Goal: Task Accomplishment & Management: Manage account settings

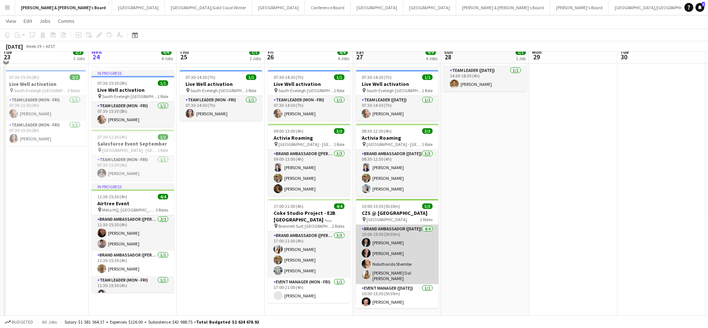
scroll to position [47, 0]
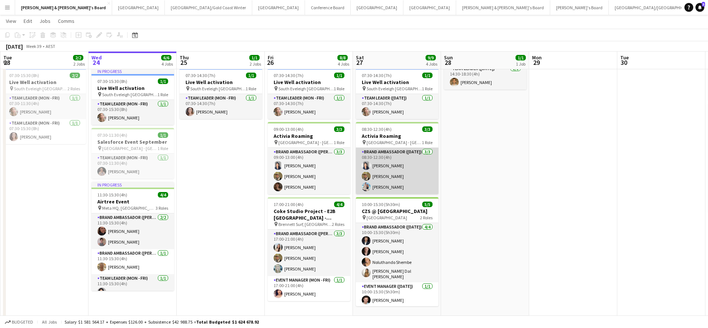
click at [387, 186] on app-card-role "Brand Ambassador ([DATE]) [DATE] 08:30-12:30 (4h) [PERSON_NAME] [PERSON_NAME] […" at bounding box center [397, 171] width 83 height 46
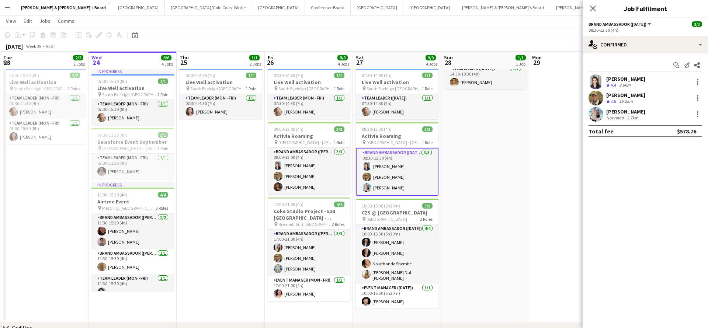
click at [620, 115] on div "Not rated" at bounding box center [615, 118] width 19 height 6
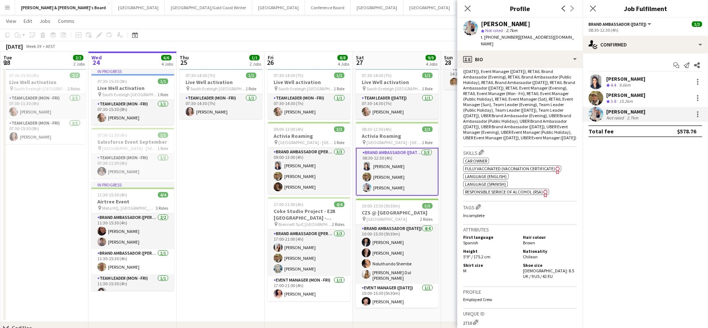
scroll to position [283, 0]
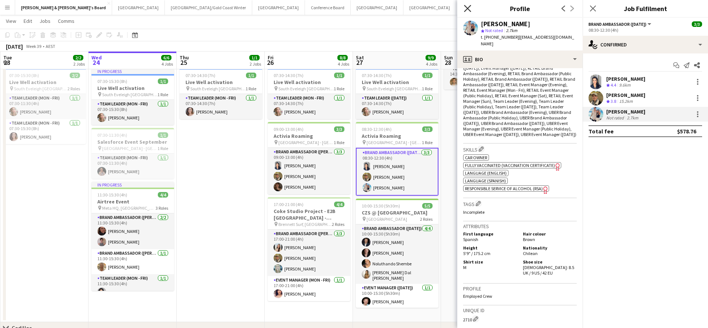
click at [469, 8] on icon "Close pop-in" at bounding box center [467, 8] width 7 height 7
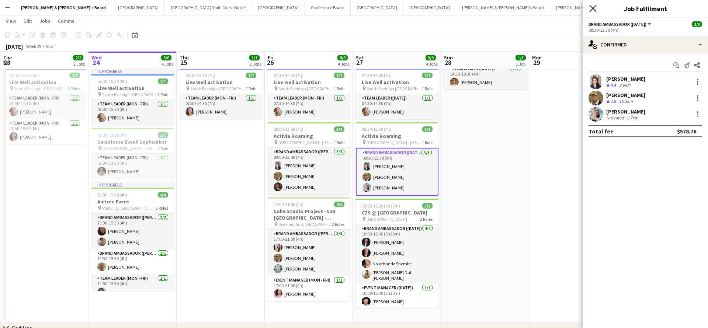
click at [596, 8] on icon "Close pop-in" at bounding box center [592, 8] width 7 height 7
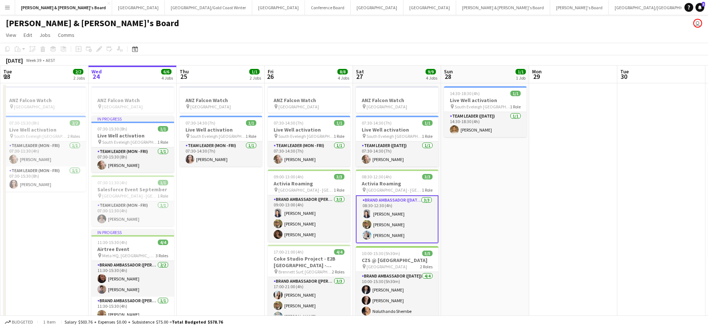
scroll to position [0, 0]
click at [165, 10] on button "[GEOGRAPHIC_DATA]/[GEOGRAPHIC_DATA] Winter Close" at bounding box center [208, 7] width 87 height 14
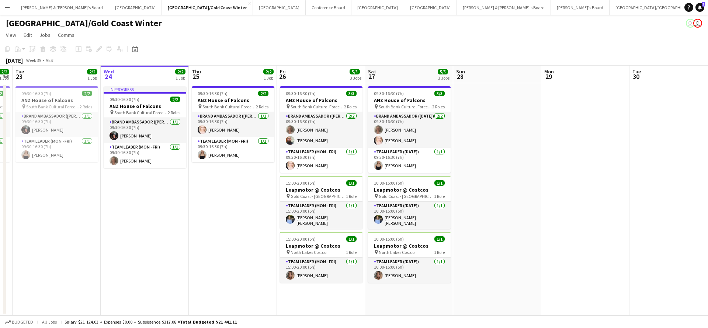
scroll to position [0, 265]
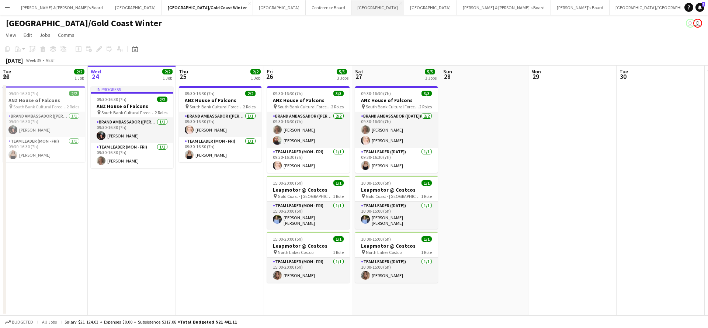
click at [352, 10] on button "Melbourne Close" at bounding box center [378, 7] width 53 height 14
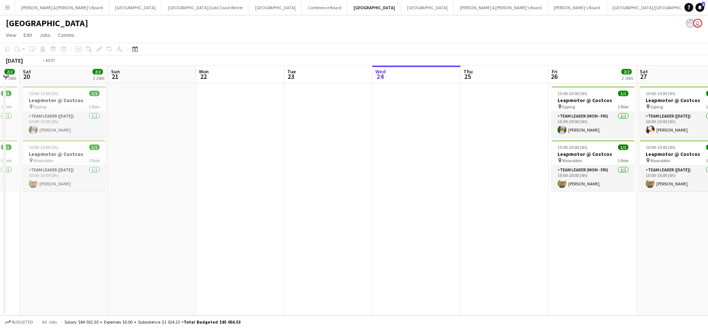
scroll to position [0, 296]
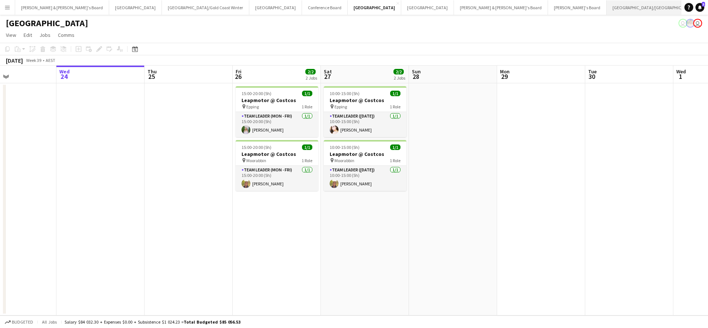
click at [607, 9] on button "[GEOGRAPHIC_DATA]/[GEOGRAPHIC_DATA] Close" at bounding box center [654, 7] width 95 height 14
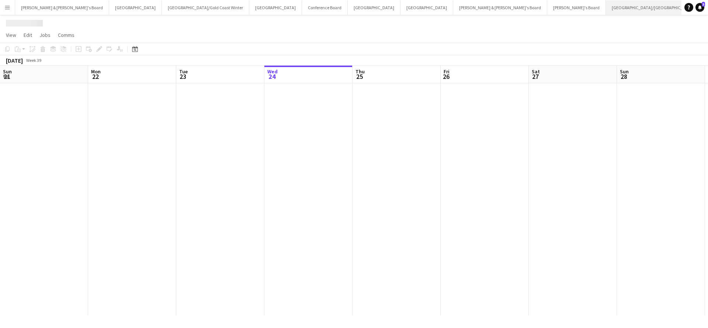
scroll to position [0, 176]
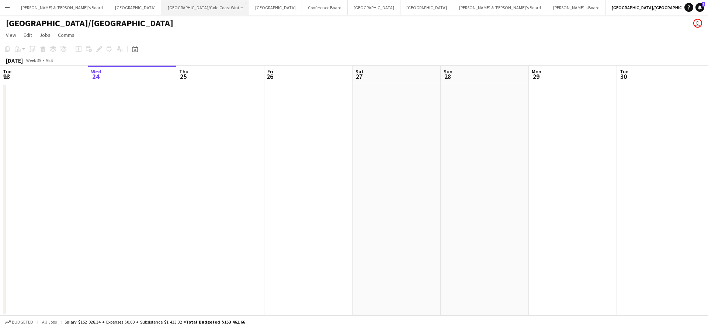
click at [162, 8] on button "[GEOGRAPHIC_DATA]/[GEOGRAPHIC_DATA] Winter Close" at bounding box center [205, 7] width 87 height 14
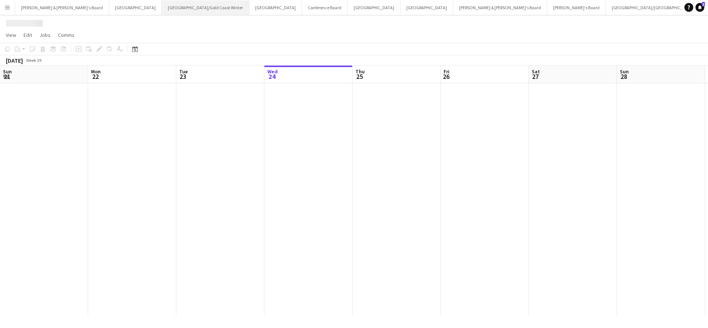
scroll to position [0, 176]
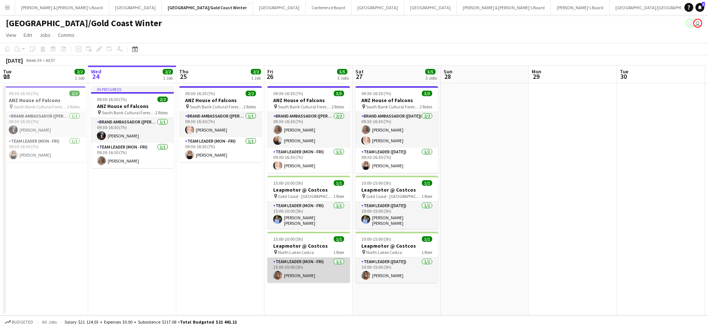
click at [312, 271] on app-card-role "Team Leader (Mon - Fri) [DATE] 15:00-20:00 (5h) [PERSON_NAME]" at bounding box center [308, 270] width 83 height 25
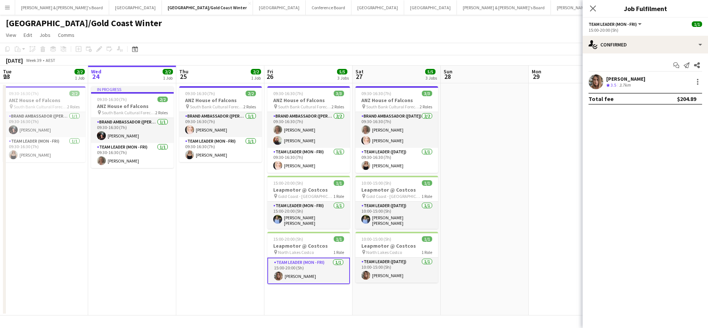
click at [624, 83] on div "3.7km" at bounding box center [625, 85] width 14 height 6
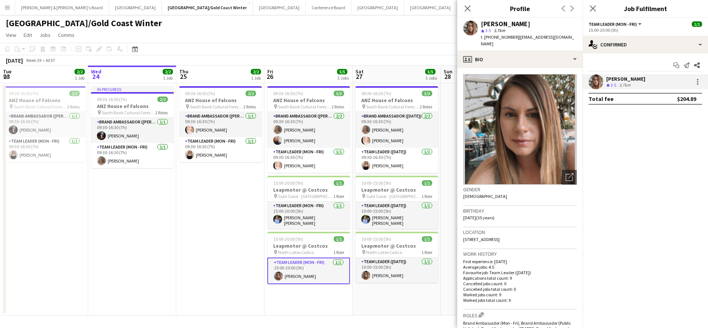
drag, startPoint x: 515, startPoint y: 37, endPoint x: 559, endPoint y: 39, distance: 44.3
click at [559, 39] on div "[PERSON_NAME] star 3.5 3.7km t. [PHONE_NUMBER] | [EMAIL_ADDRESS][DOMAIN_NAME]" at bounding box center [519, 34] width 125 height 33
copy span "[EMAIL_ADDRESS][DOMAIN_NAME]"
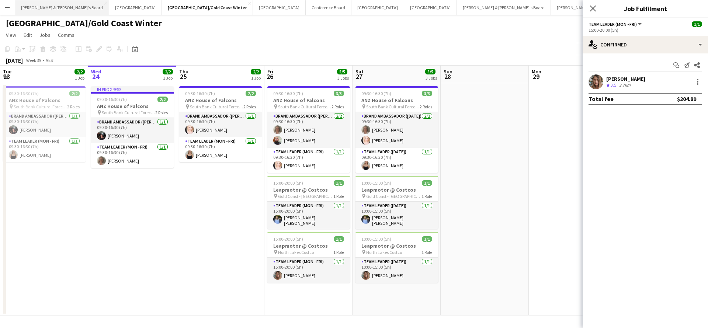
click at [47, 7] on button "[PERSON_NAME] & [PERSON_NAME]'s Board Close" at bounding box center [62, 7] width 94 height 14
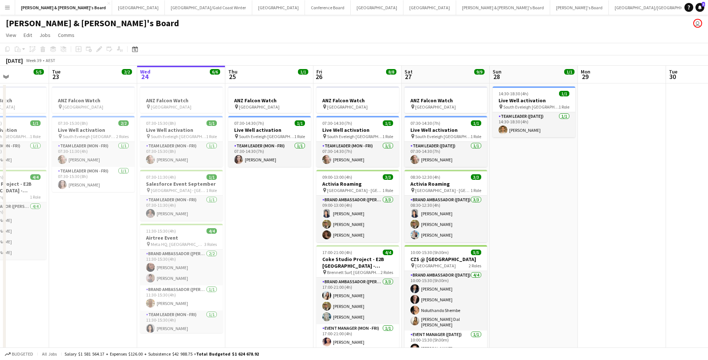
scroll to position [0, 212]
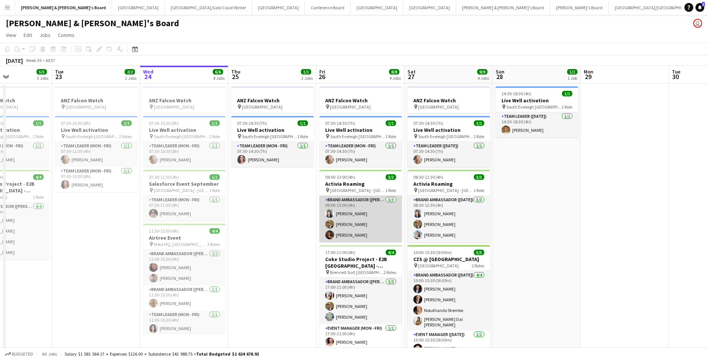
click at [371, 219] on app-card-role "Brand Ambassador (Mon - Fri) [DATE] 09:00-13:00 (4h) [PERSON_NAME] [PERSON_NAME…" at bounding box center [360, 219] width 83 height 46
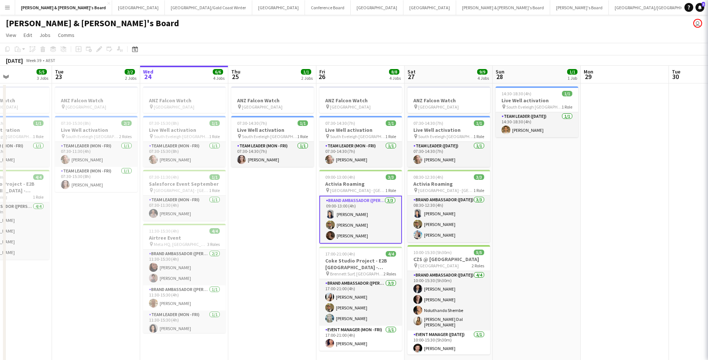
click at [371, 219] on app-card-role "Brand Ambassador (Mon - Fri) [DATE] 09:00-13:00 (4h) [PERSON_NAME] [PERSON_NAME…" at bounding box center [360, 220] width 83 height 48
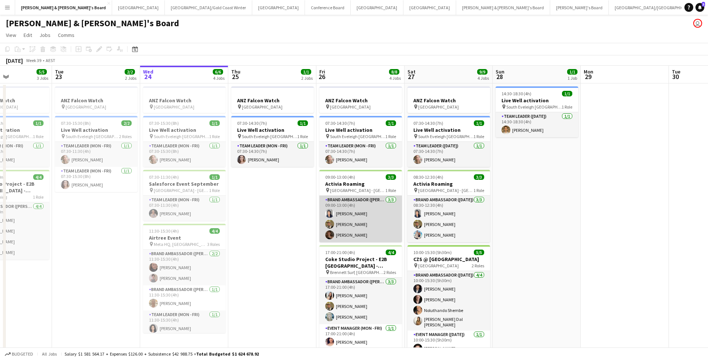
click at [381, 209] on app-card-role "Brand Ambassador (Mon - Fri) [DATE] 09:00-13:00 (4h) [PERSON_NAME] [PERSON_NAME…" at bounding box center [360, 219] width 83 height 46
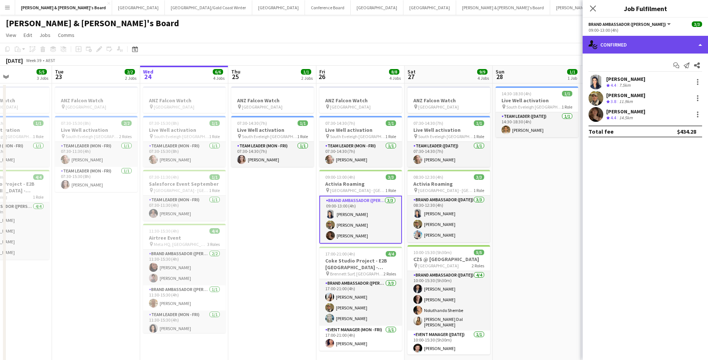
click at [633, 45] on div "single-neutral-actions-check-2 Confirmed" at bounding box center [645, 45] width 125 height 18
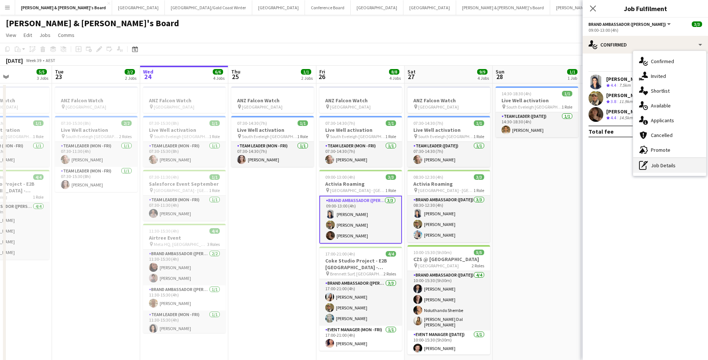
click at [654, 170] on div "pen-write Job Details" at bounding box center [669, 165] width 73 height 15
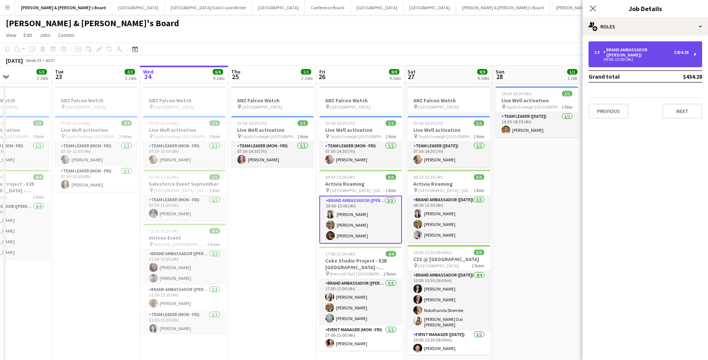
click at [636, 57] on div "3 x Brand Ambassador (Mon - Fri) $434.28 09:00-13:00 (4h)" at bounding box center [646, 54] width 114 height 26
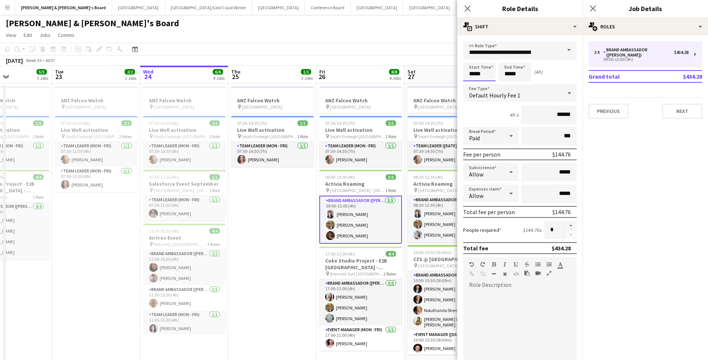
click at [480, 71] on input "*****" at bounding box center [479, 72] width 32 height 18
click at [487, 58] on div at bounding box center [487, 58] width 15 height 7
type input "*****"
click at [489, 59] on div at bounding box center [487, 58] width 15 height 7
click at [517, 72] on input "*****" at bounding box center [515, 72] width 32 height 18
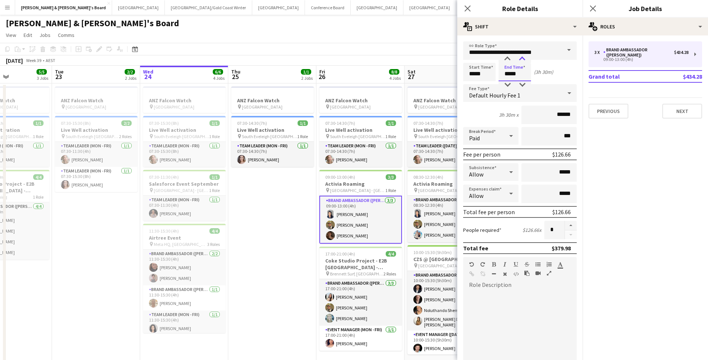
click at [524, 58] on div at bounding box center [522, 58] width 15 height 7
type input "*****"
click at [524, 58] on div at bounding box center [522, 58] width 15 height 7
click at [266, 231] on app-date-cell "ANZ Falcon Watch pin [GEOGRAPHIC_DATA] 07:30-14:30 (7h) 1/1 Live Well activatio…" at bounding box center [272, 226] width 88 height 287
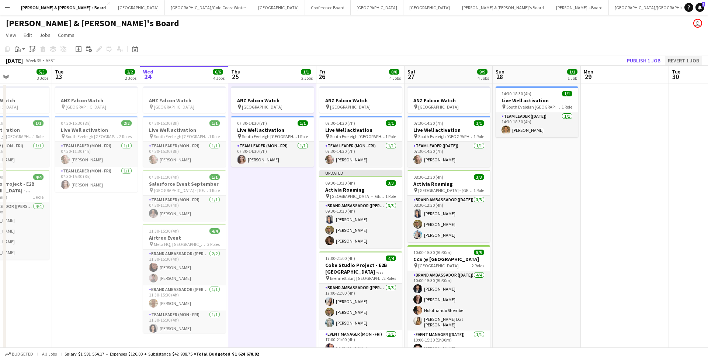
click at [680, 60] on button "Revert 1 job" at bounding box center [683, 61] width 37 height 10
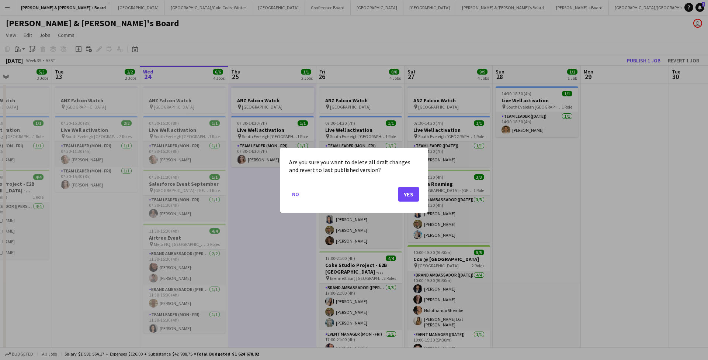
click at [409, 196] on button "Yes" at bounding box center [408, 193] width 21 height 15
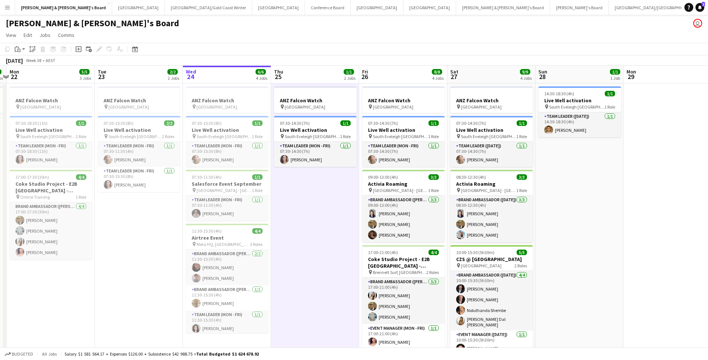
scroll to position [0, 0]
click at [351, 10] on button "Melbourne Close" at bounding box center [377, 7] width 53 height 14
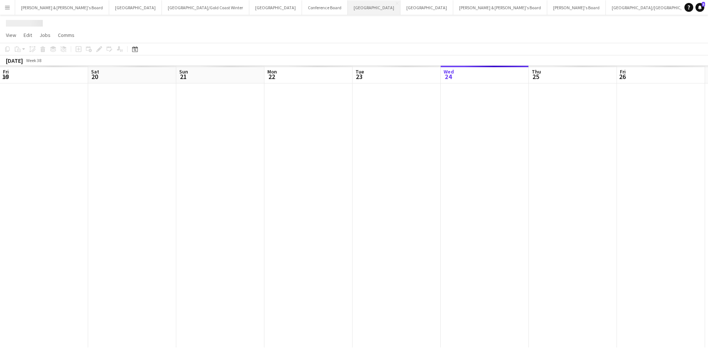
scroll to position [0, 176]
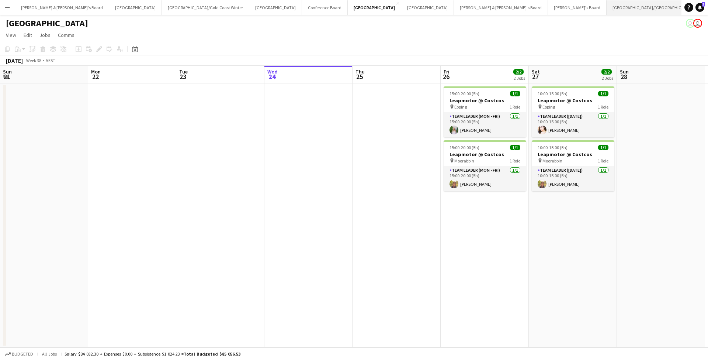
click at [607, 11] on button "[GEOGRAPHIC_DATA]/[GEOGRAPHIC_DATA] Close" at bounding box center [654, 7] width 95 height 14
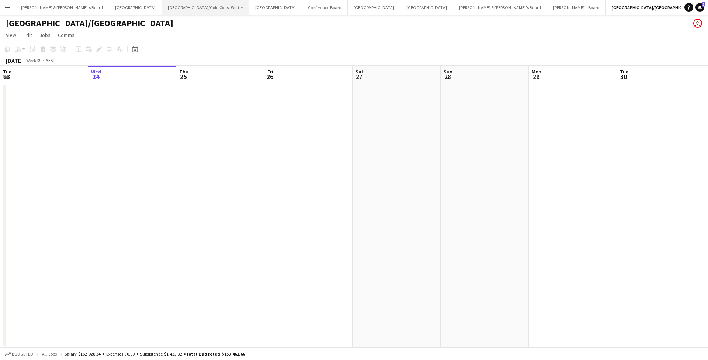
click at [162, 7] on button "[GEOGRAPHIC_DATA]/[GEOGRAPHIC_DATA] Winter Close" at bounding box center [205, 7] width 87 height 14
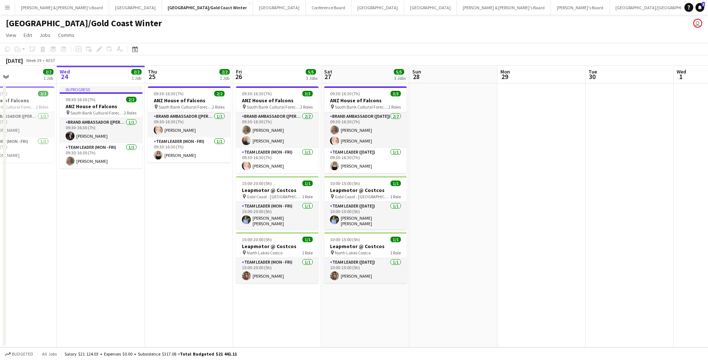
scroll to position [0, 206]
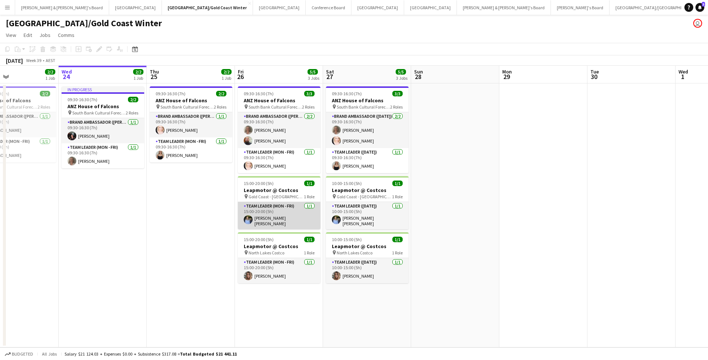
click at [297, 218] on app-card-role "Team Leader (Mon - Fri) [DATE] 15:00-20:00 (5h) [PERSON_NAME] [PERSON_NAME]" at bounding box center [279, 215] width 83 height 27
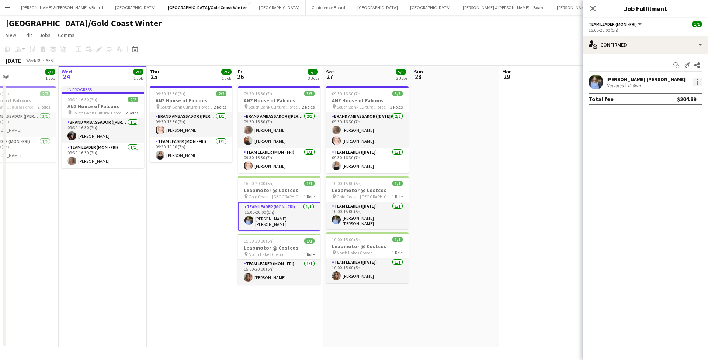
click at [698, 83] on div at bounding box center [697, 81] width 9 height 9
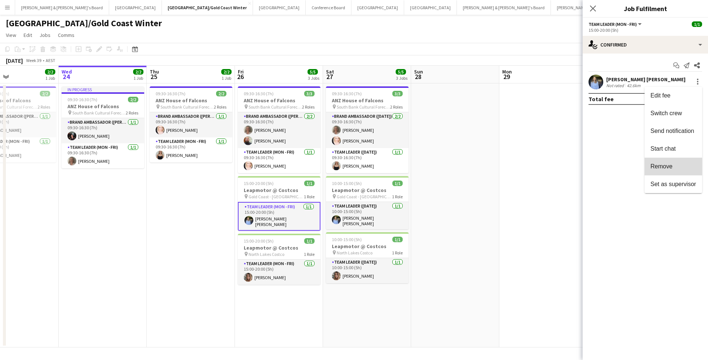
click at [661, 169] on span "Remove" at bounding box center [662, 166] width 22 height 6
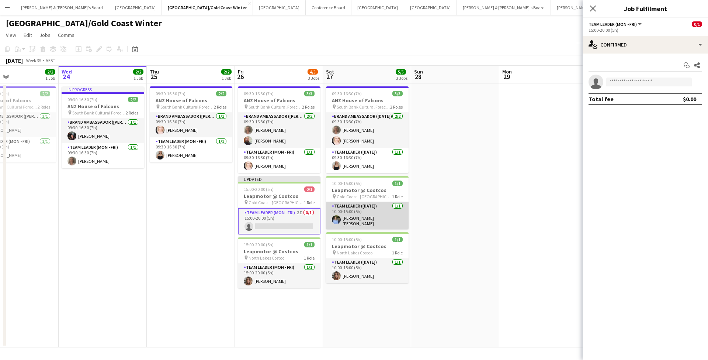
click at [377, 217] on app-card-role "Team Leader ([DATE]) [DATE] 10:00-15:00 (5h) [PERSON_NAME] [PERSON_NAME]" at bounding box center [367, 215] width 83 height 27
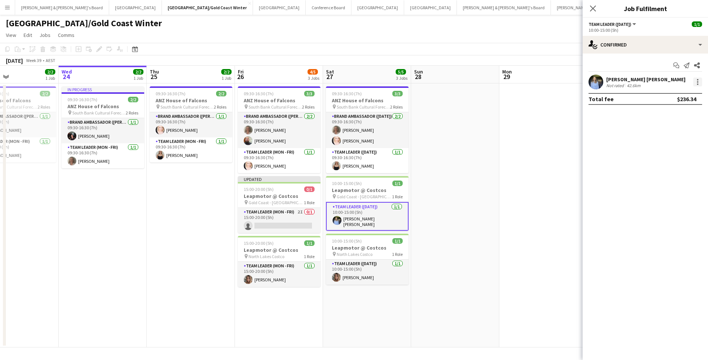
click at [699, 82] on div at bounding box center [697, 81] width 9 height 9
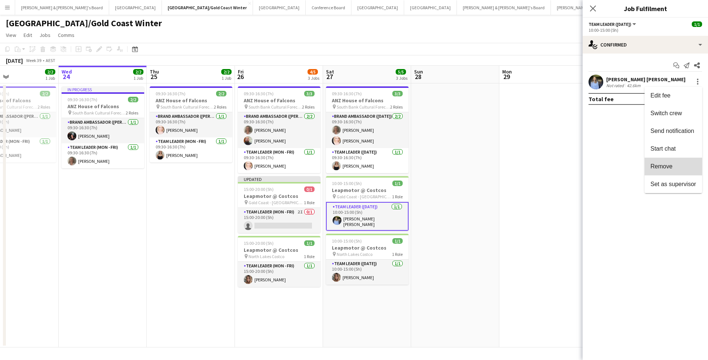
click at [663, 169] on span "Remove" at bounding box center [662, 166] width 22 height 6
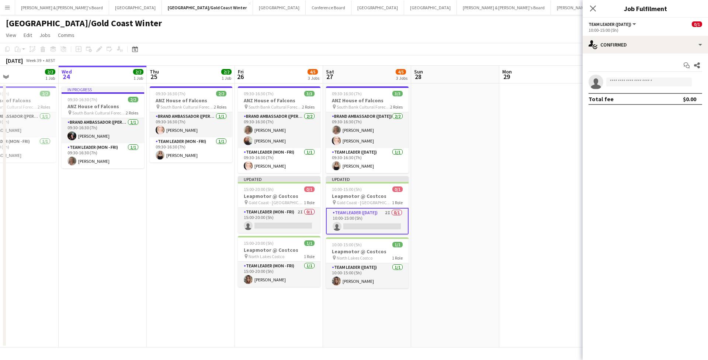
click at [477, 206] on app-date-cell at bounding box center [455, 215] width 88 height 264
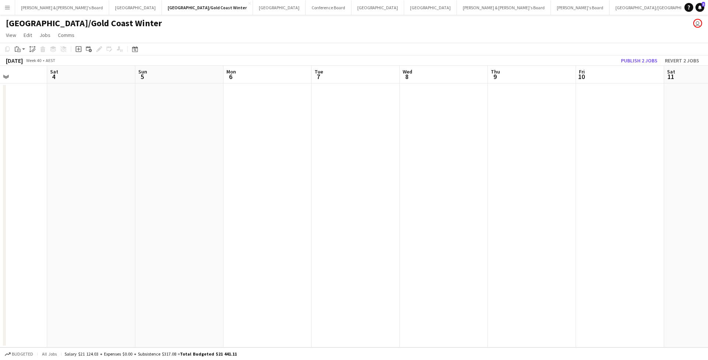
scroll to position [0, 316]
click at [639, 62] on button "Publish 2 jobs" at bounding box center [639, 61] width 42 height 10
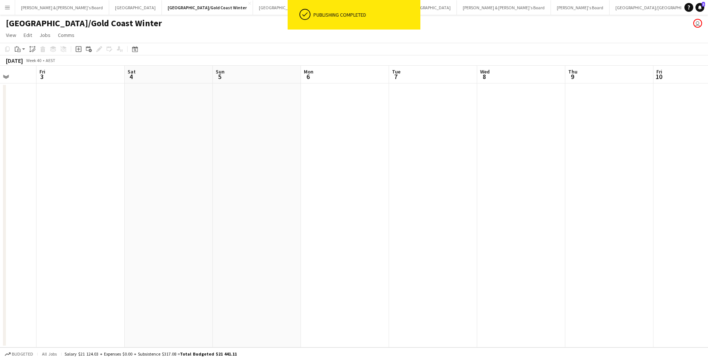
click at [460, 34] on app-page-menu "View Day view expanded Day view collapsed Month view Date picker Jump to [DATE]…" at bounding box center [354, 36] width 708 height 14
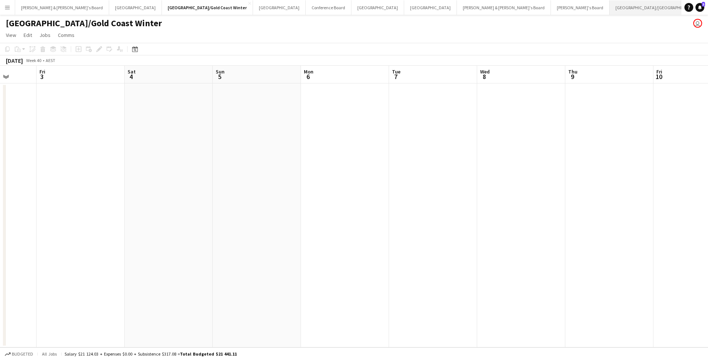
click at [610, 7] on button "[GEOGRAPHIC_DATA]/[GEOGRAPHIC_DATA] Close" at bounding box center [657, 7] width 95 height 14
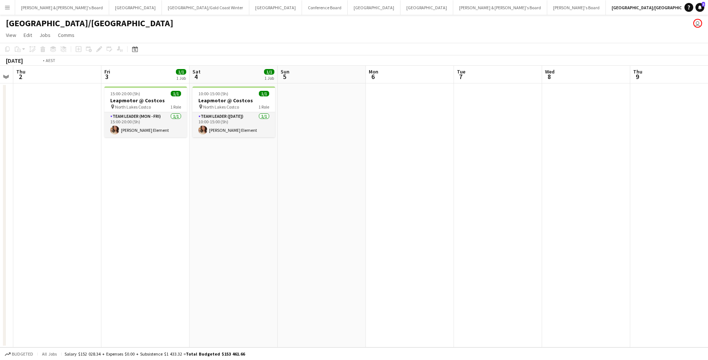
scroll to position [0, 207]
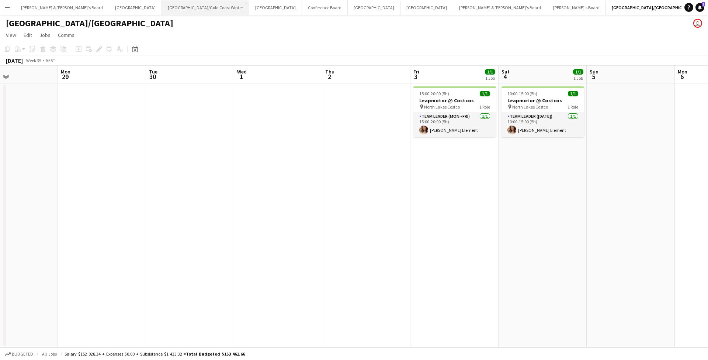
click at [162, 5] on button "[GEOGRAPHIC_DATA]/[GEOGRAPHIC_DATA] Winter Close" at bounding box center [205, 7] width 87 height 14
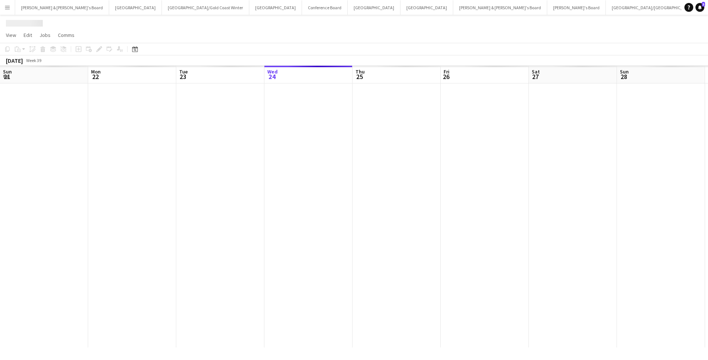
scroll to position [0, 176]
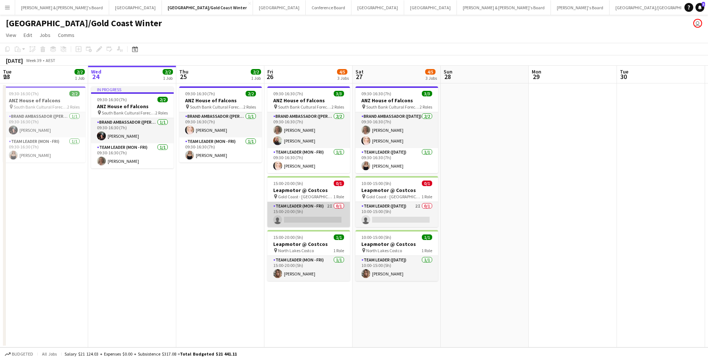
click at [319, 212] on app-card-role "Team Leader (Mon - Fri) 2I 0/1 15:00-20:00 (5h) single-neutral-actions" at bounding box center [308, 214] width 83 height 25
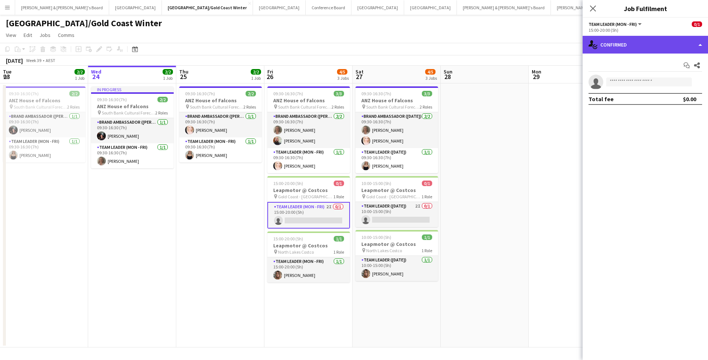
click at [646, 39] on div "single-neutral-actions-check-2 Confirmed" at bounding box center [645, 45] width 125 height 18
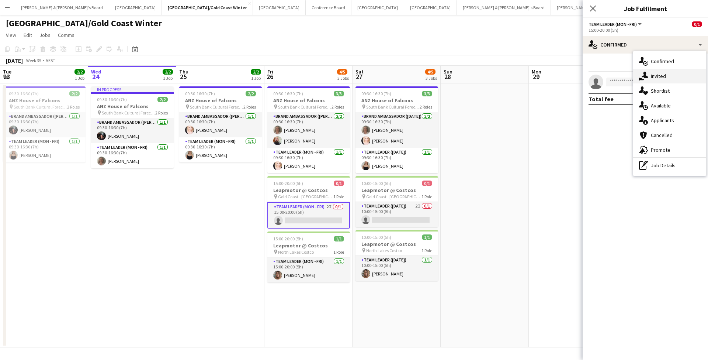
click at [672, 77] on div "single-neutral-actions-share-1 Invited" at bounding box center [669, 76] width 73 height 15
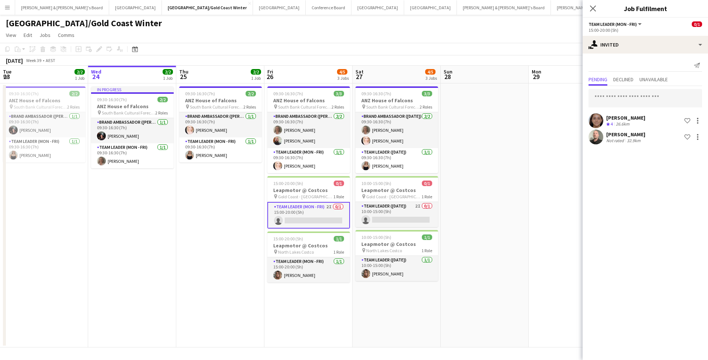
click at [323, 215] on app-card-role "Team Leader (Mon - Fri) 2I 0/1 15:00-20:00 (5h) single-neutral-actions" at bounding box center [308, 215] width 83 height 27
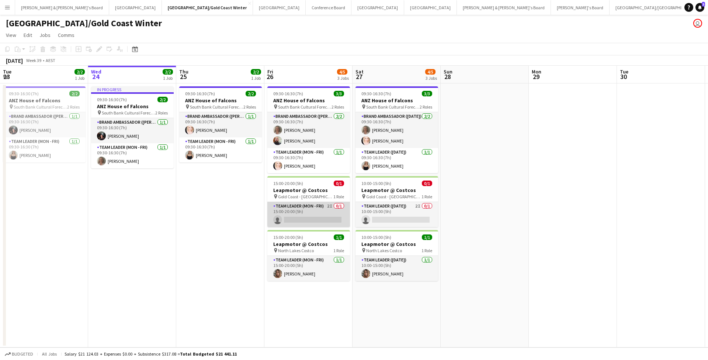
click at [323, 215] on app-card-role "Team Leader (Mon - Fri) 2I 0/1 15:00-20:00 (5h) single-neutral-actions" at bounding box center [308, 214] width 83 height 25
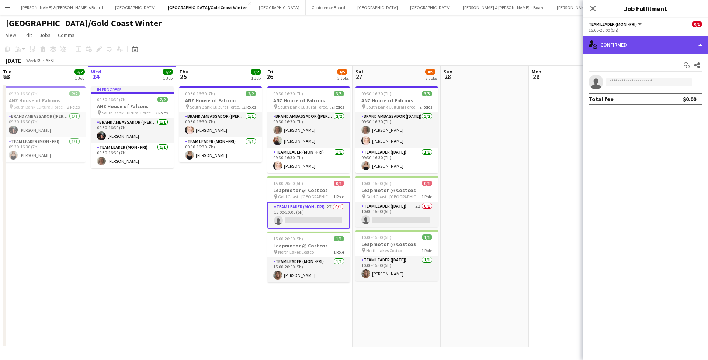
click at [640, 41] on div "single-neutral-actions-check-2 Confirmed" at bounding box center [645, 45] width 125 height 18
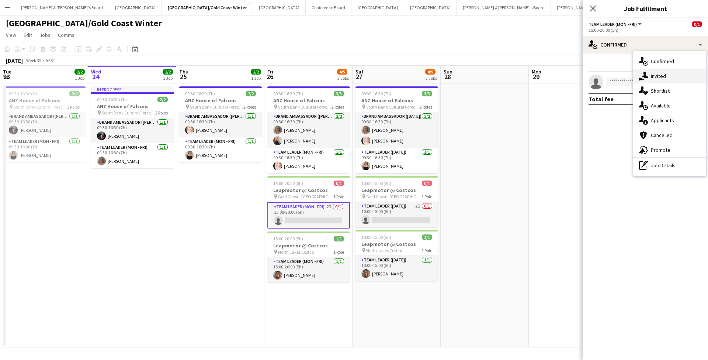
click at [670, 79] on div "single-neutral-actions-share-1 Invited" at bounding box center [669, 76] width 73 height 15
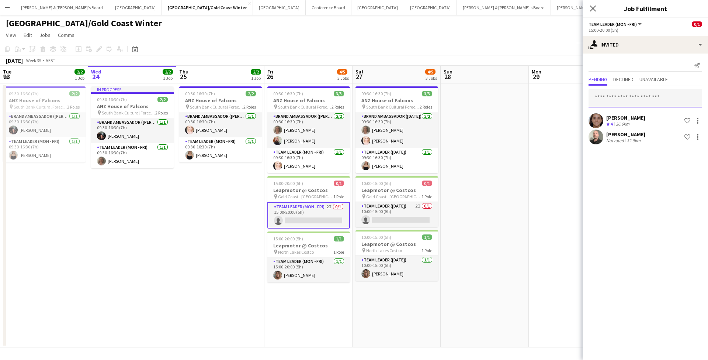
click at [634, 101] on input "text" at bounding box center [646, 98] width 114 height 18
type input "***"
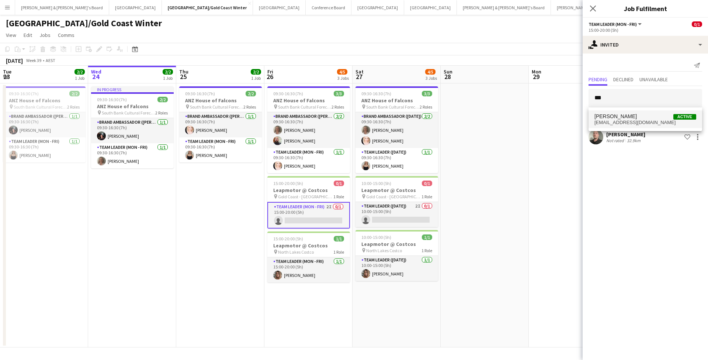
drag, startPoint x: 634, startPoint y: 101, endPoint x: 639, endPoint y: 122, distance: 20.9
click at [639, 122] on span "[EMAIL_ADDRESS][DOMAIN_NAME]" at bounding box center [646, 123] width 102 height 6
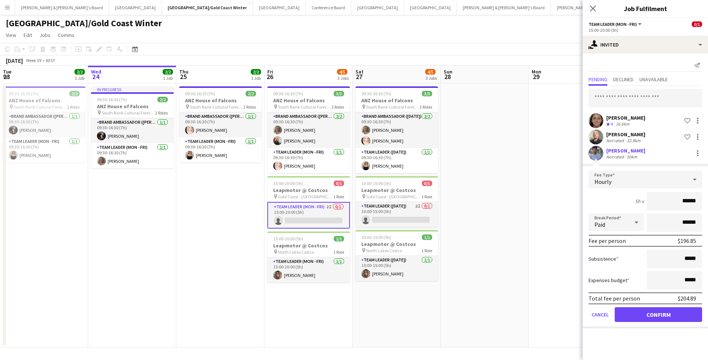
click at [631, 317] on button "Confirm" at bounding box center [658, 314] width 87 height 15
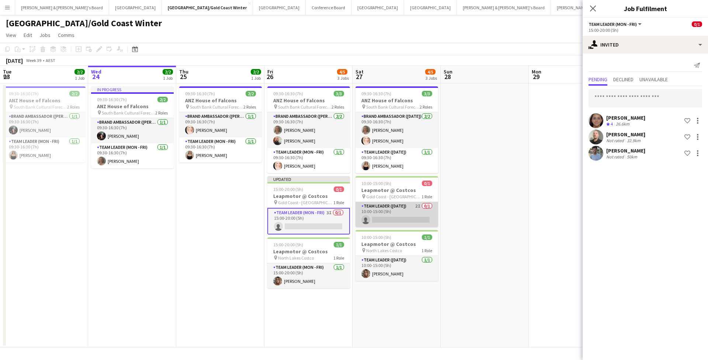
click at [401, 216] on app-card-role "Team Leader ([DATE]) 2I 0/1 10:00-15:00 (5h) single-neutral-actions" at bounding box center [397, 214] width 83 height 25
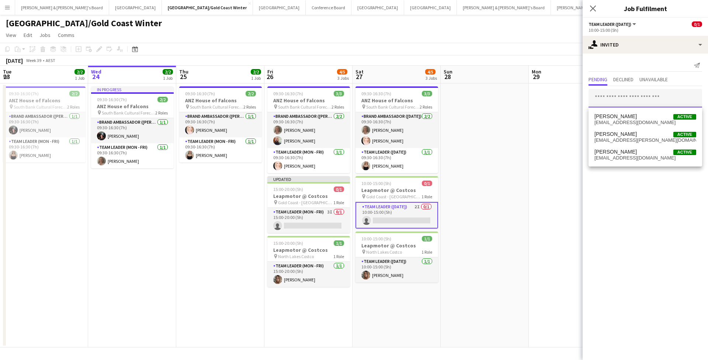
click at [610, 96] on input "text" at bounding box center [646, 98] width 114 height 18
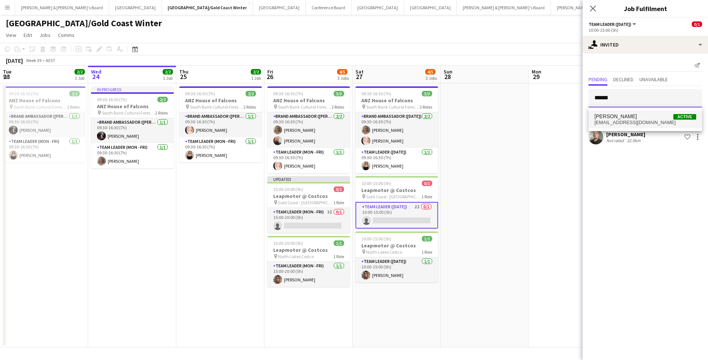
type input "******"
drag, startPoint x: 619, startPoint y: 111, endPoint x: 626, endPoint y: 125, distance: 15.0
click at [626, 125] on span "[EMAIL_ADDRESS][DOMAIN_NAME]" at bounding box center [646, 123] width 102 height 6
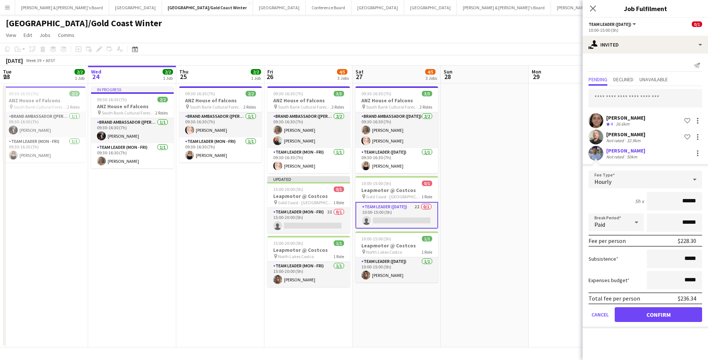
click at [631, 316] on button "Confirm" at bounding box center [658, 314] width 87 height 15
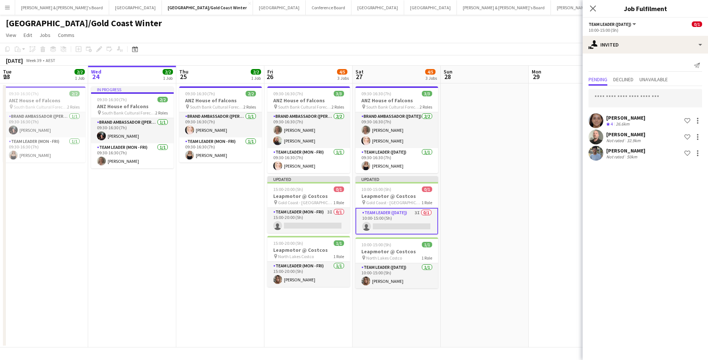
click at [529, 229] on app-date-cell at bounding box center [485, 215] width 88 height 264
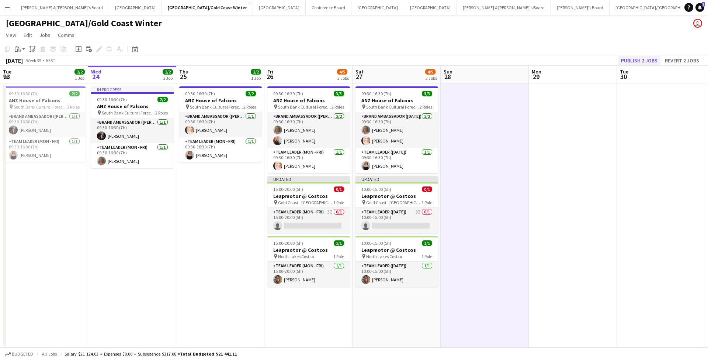
click at [636, 63] on button "Publish 2 jobs" at bounding box center [639, 61] width 42 height 10
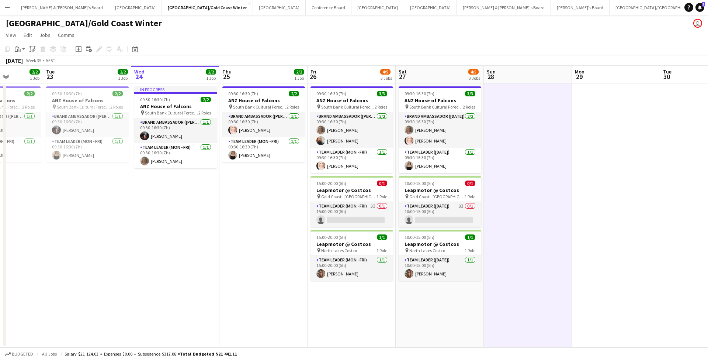
scroll to position [0, 232]
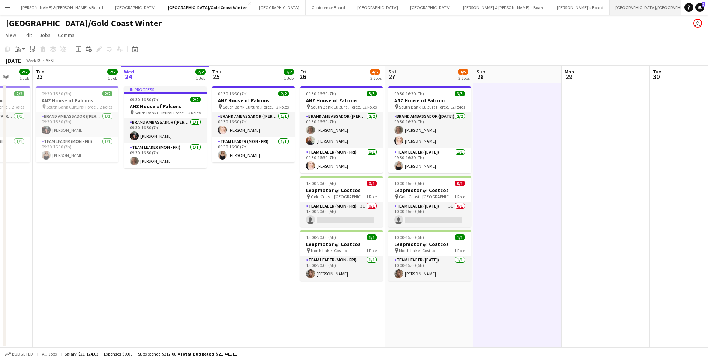
click at [610, 11] on button "[GEOGRAPHIC_DATA]/[GEOGRAPHIC_DATA] Close" at bounding box center [657, 7] width 95 height 14
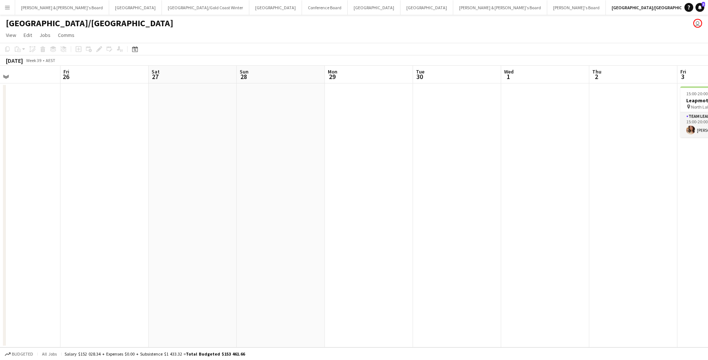
scroll to position [0, 206]
click at [162, 8] on button "[GEOGRAPHIC_DATA]/[GEOGRAPHIC_DATA] Winter Close" at bounding box center [205, 7] width 87 height 14
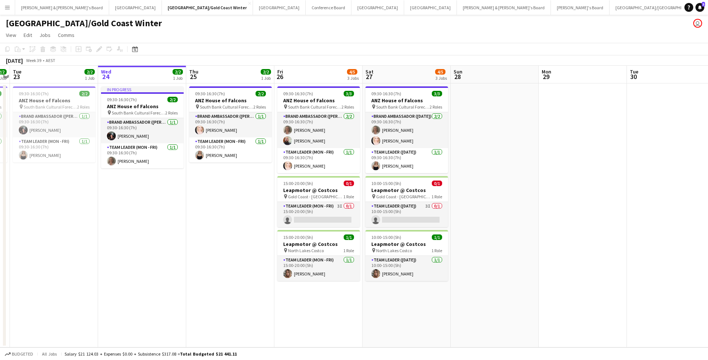
scroll to position [0, 163]
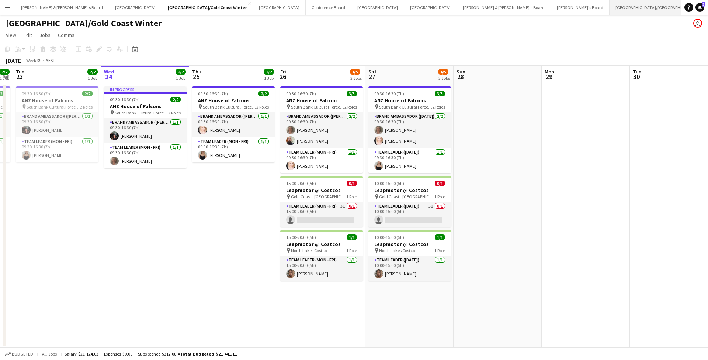
click at [610, 10] on button "[GEOGRAPHIC_DATA]/[GEOGRAPHIC_DATA] Close" at bounding box center [657, 7] width 95 height 14
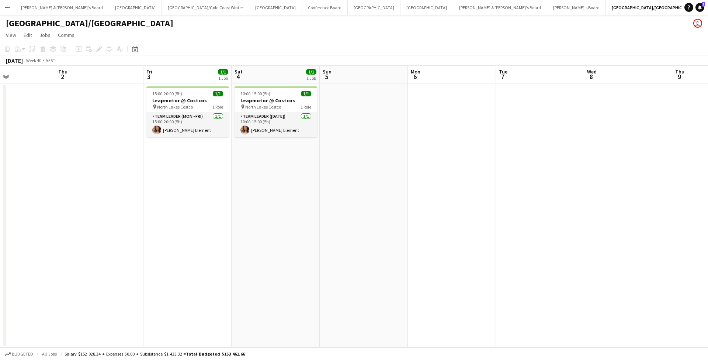
scroll to position [0, 212]
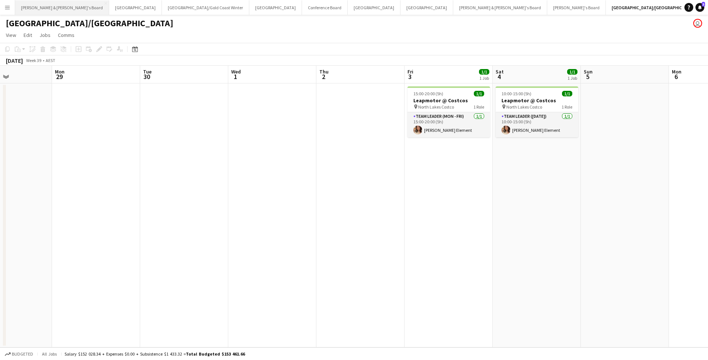
click at [51, 11] on button "[PERSON_NAME] & [PERSON_NAME]'s Board Close" at bounding box center [62, 7] width 94 height 14
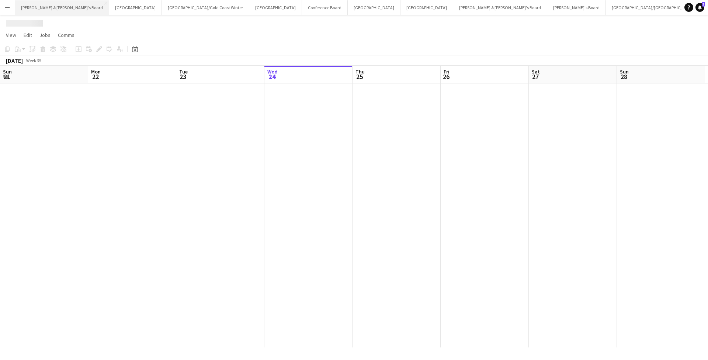
scroll to position [0, 176]
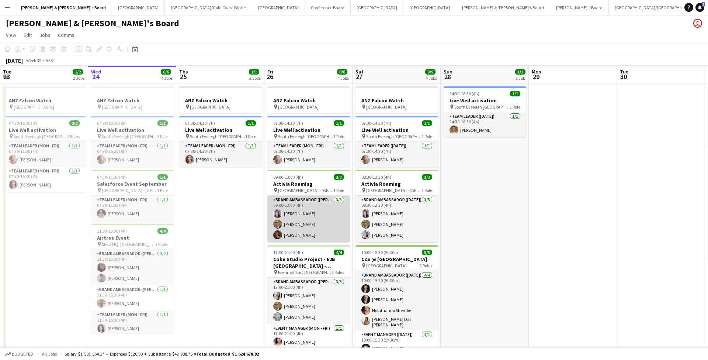
click at [316, 221] on app-card-role "Brand Ambassador (Mon - Fri) [DATE] 09:00-13:00 (4h) [PERSON_NAME] [PERSON_NAME…" at bounding box center [308, 219] width 83 height 46
click at [322, 222] on app-card-role "Brand Ambassador (Mon - Fri) [DATE] 09:00-13:00 (4h) [PERSON_NAME] [PERSON_NAME…" at bounding box center [308, 219] width 83 height 46
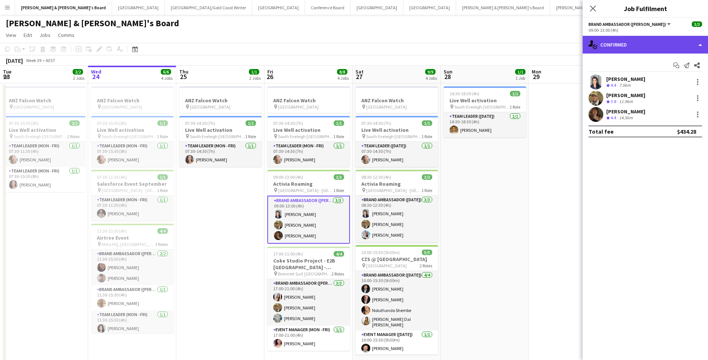
click at [637, 51] on div "single-neutral-actions-check-2 Confirmed" at bounding box center [645, 45] width 125 height 18
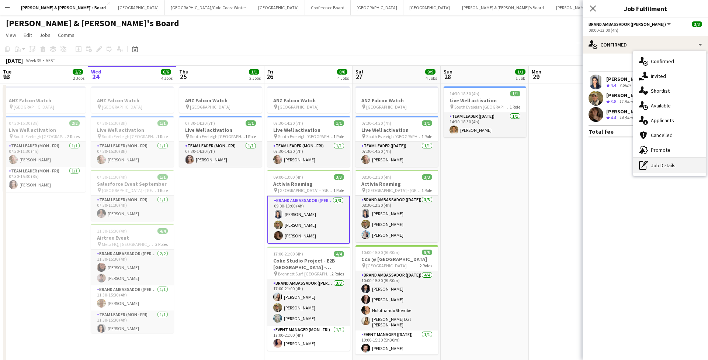
click at [657, 167] on div "pen-write Job Details" at bounding box center [669, 165] width 73 height 15
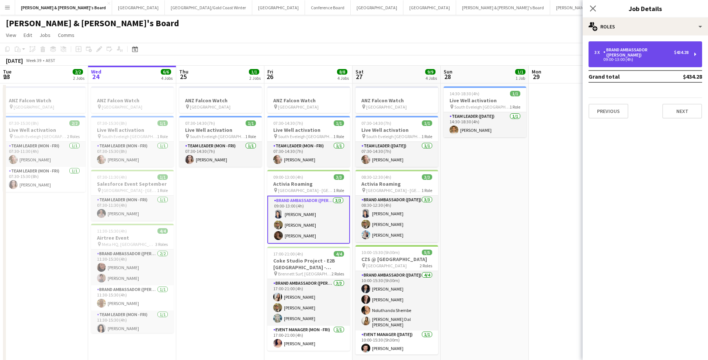
click at [637, 58] on div "09:00-13:00 (4h)" at bounding box center [642, 60] width 94 height 4
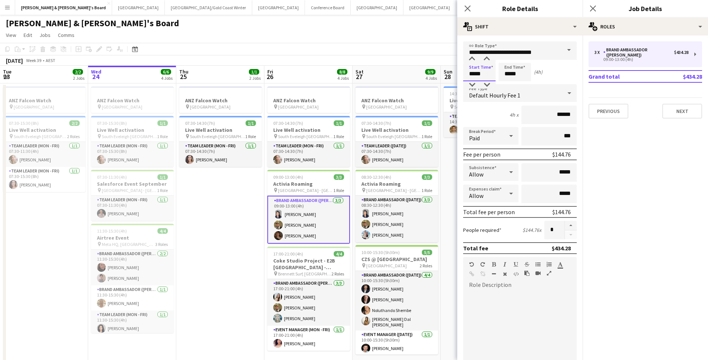
click at [481, 76] on input "*****" at bounding box center [479, 72] width 32 height 18
click at [488, 59] on div at bounding box center [487, 58] width 15 height 7
type input "*****"
click at [488, 59] on div at bounding box center [487, 58] width 15 height 7
click at [515, 71] on input "*****" at bounding box center [515, 72] width 32 height 18
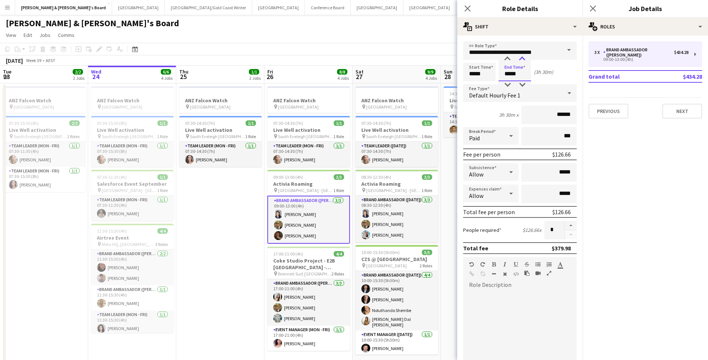
click at [525, 59] on div at bounding box center [522, 58] width 15 height 7
type input "*****"
click at [525, 59] on div at bounding box center [522, 58] width 15 height 7
click at [219, 259] on app-date-cell "ANZ Falcon Watch pin [GEOGRAPHIC_DATA] 07:30-14:30 (7h) 1/1 Live Well activatio…" at bounding box center [220, 226] width 88 height 287
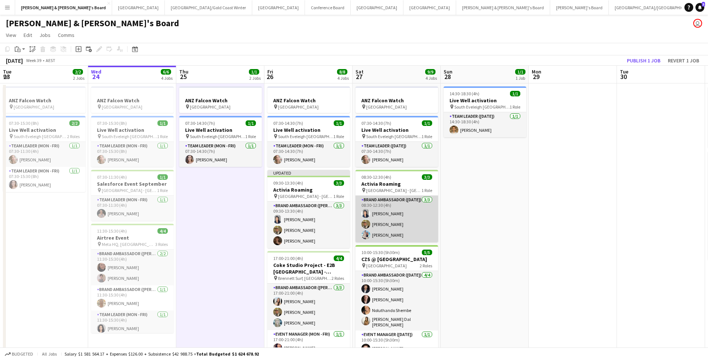
click at [414, 206] on app-card-role "Brand Ambassador ([DATE]) [DATE] 08:30-12:30 (4h) [PERSON_NAME] [PERSON_NAME] […" at bounding box center [397, 219] width 83 height 46
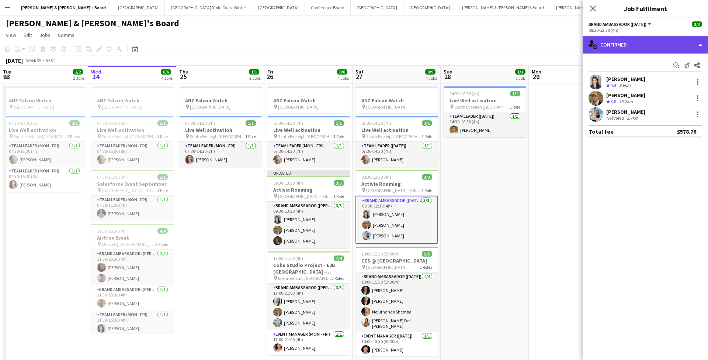
click at [640, 39] on div "single-neutral-actions-check-2 Confirmed" at bounding box center [645, 45] width 125 height 18
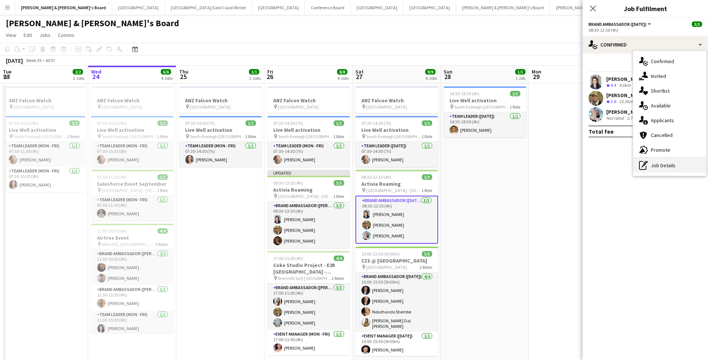
click at [666, 166] on div "pen-write Job Details" at bounding box center [669, 165] width 73 height 15
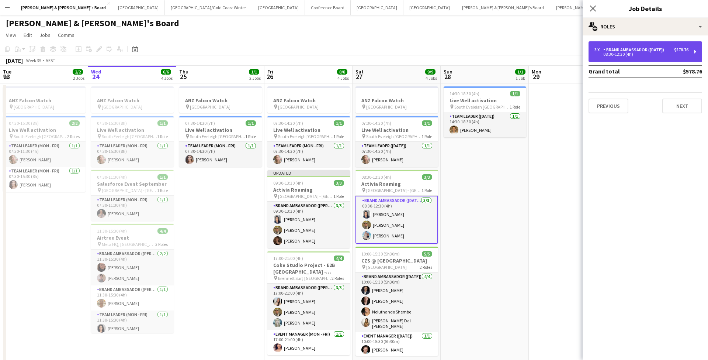
click at [648, 51] on div "Brand Ambassador ([DATE])" at bounding box center [635, 49] width 64 height 5
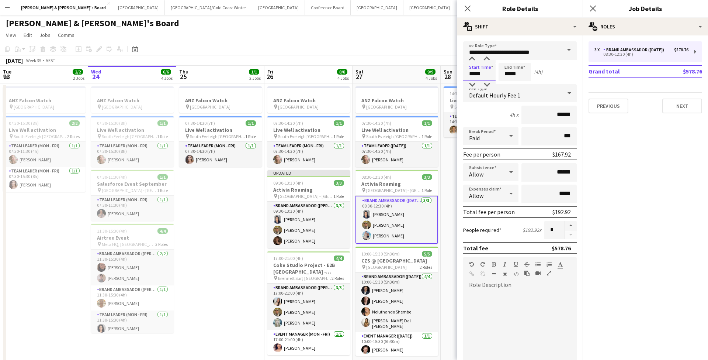
click at [475, 75] on input "*****" at bounding box center [479, 72] width 32 height 18
click at [473, 57] on div at bounding box center [472, 58] width 15 height 7
click at [485, 84] on div at bounding box center [487, 84] width 15 height 7
type input "*****"
click at [485, 84] on div at bounding box center [487, 84] width 15 height 7
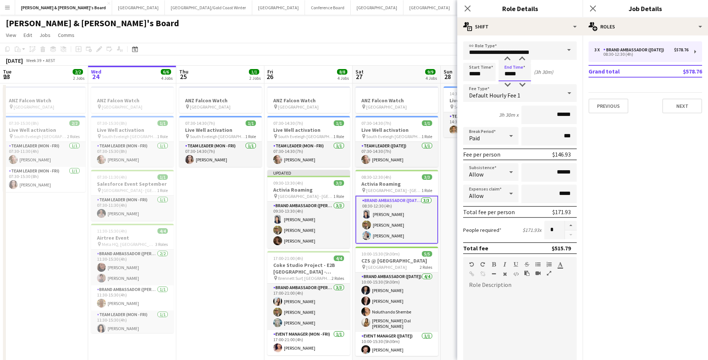
click at [518, 70] on input "*****" at bounding box center [515, 72] width 32 height 18
click at [508, 59] on div at bounding box center [507, 58] width 15 height 7
click at [523, 84] on div at bounding box center [522, 84] width 15 height 7
type input "*****"
click at [523, 84] on div at bounding box center [522, 84] width 15 height 7
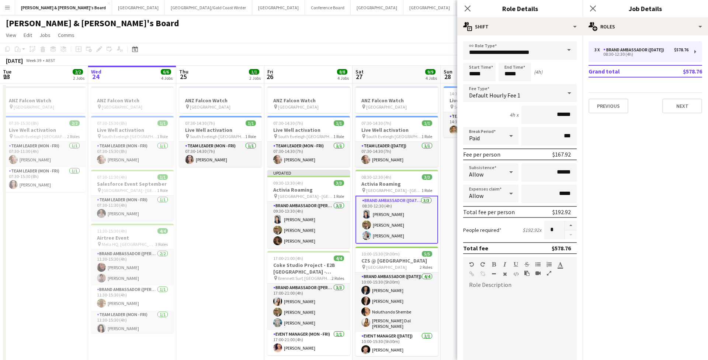
click at [237, 212] on app-date-cell "ANZ Falcon Watch pin [GEOGRAPHIC_DATA] 07:30-14:30 (7h) 1/1 Live Well activatio…" at bounding box center [220, 227] width 88 height 288
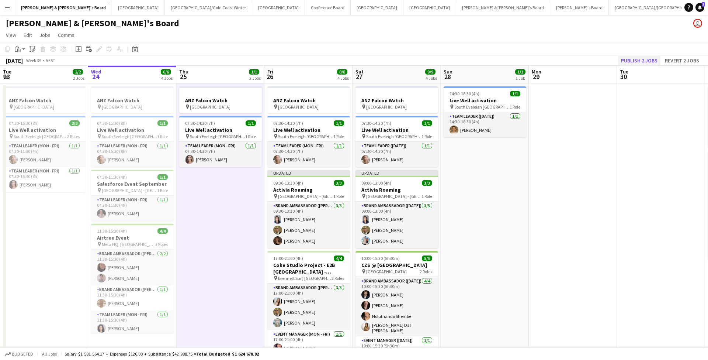
click at [637, 56] on button "Publish 2 jobs" at bounding box center [639, 61] width 42 height 10
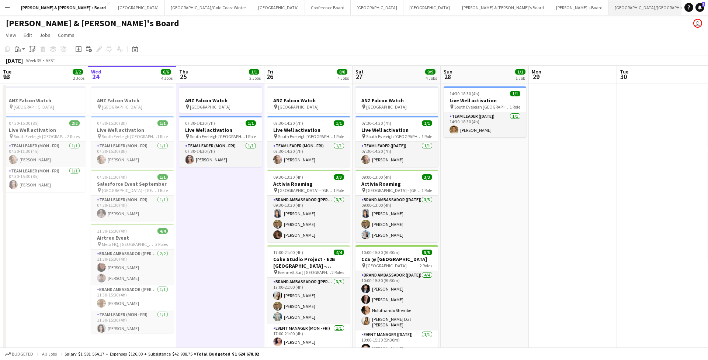
click at [609, 11] on button "[GEOGRAPHIC_DATA]/[GEOGRAPHIC_DATA] Close" at bounding box center [656, 7] width 95 height 14
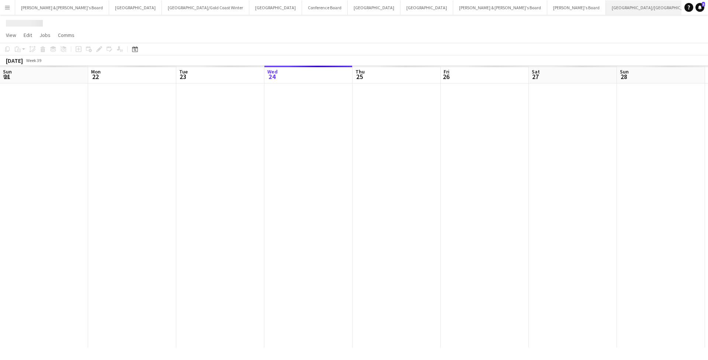
scroll to position [0, 176]
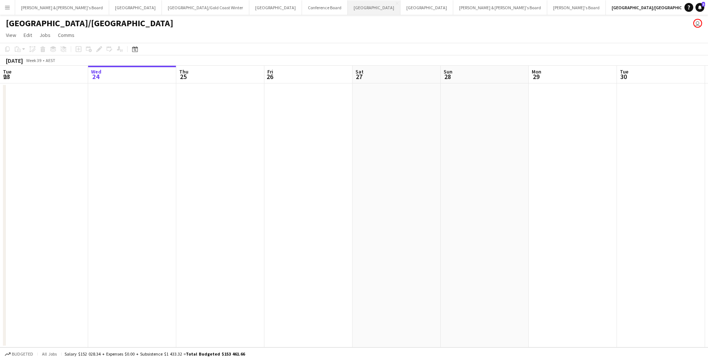
click at [348, 8] on button "Melbourne Close" at bounding box center [374, 7] width 53 height 14
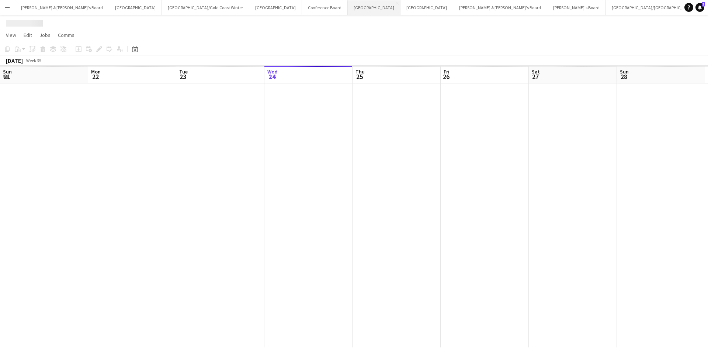
scroll to position [0, 176]
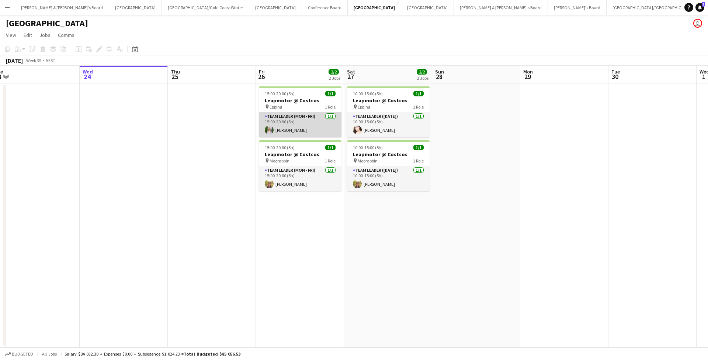
click at [304, 128] on app-card-role "Team Leader (Mon - Fri) [DATE] 15:00-20:00 (5h) [PERSON_NAME]" at bounding box center [300, 124] width 83 height 25
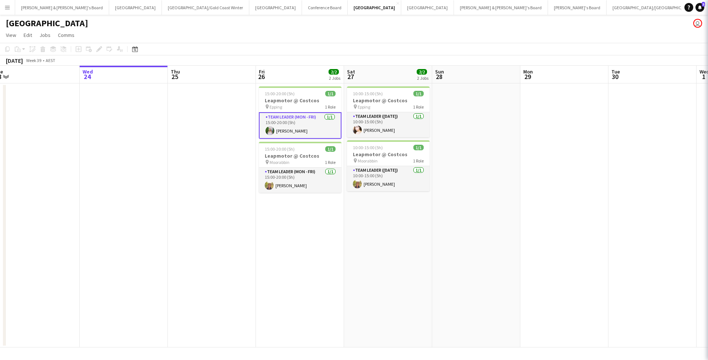
scroll to position [0, 185]
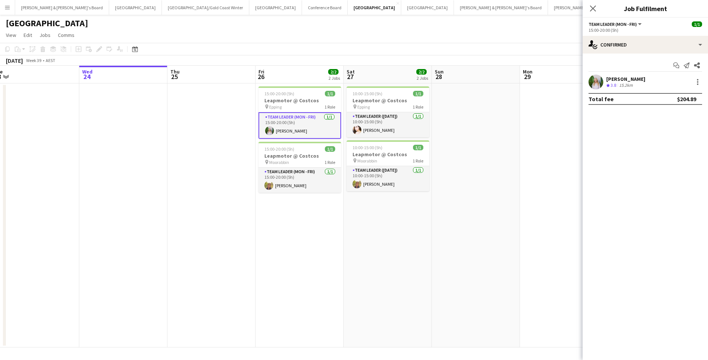
click at [624, 80] on div "[PERSON_NAME]" at bounding box center [625, 79] width 39 height 7
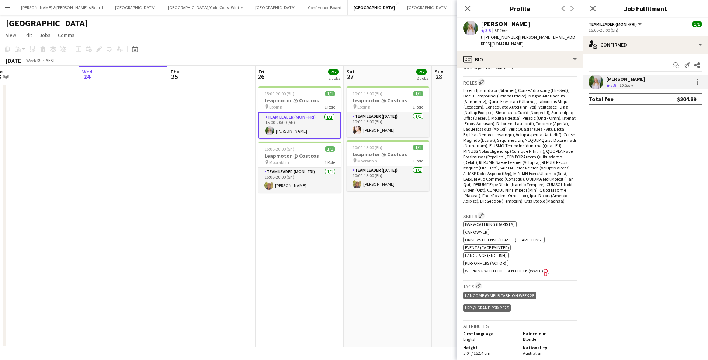
scroll to position [270, 0]
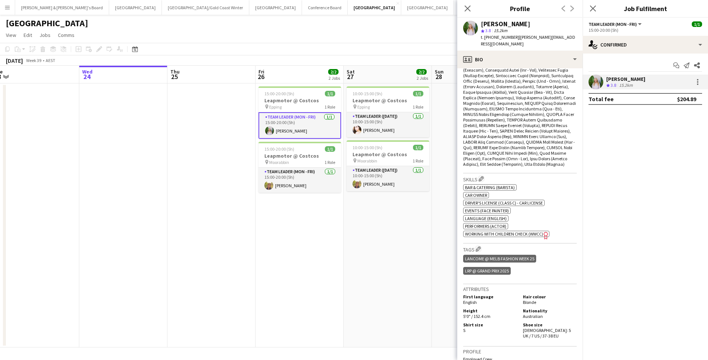
click at [377, 244] on app-date-cell "10:00-15:00 (5h) 1/1 Leapmotor @ Costcos pin Epping 1 Role Team Leader ([DATE])…" at bounding box center [388, 215] width 88 height 264
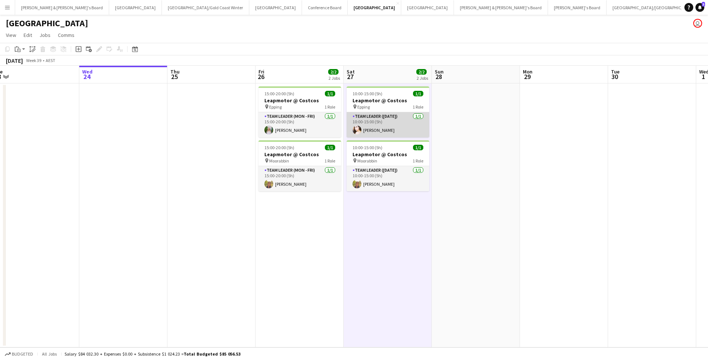
click at [386, 127] on app-card-role "Team Leader ([DATE]) [DATE] 10:00-15:00 (5h) [PERSON_NAME]" at bounding box center [388, 124] width 83 height 25
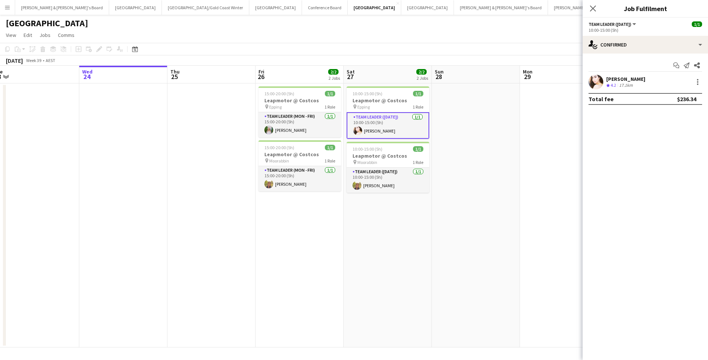
click at [624, 83] on div "17.1km" at bounding box center [626, 85] width 17 height 6
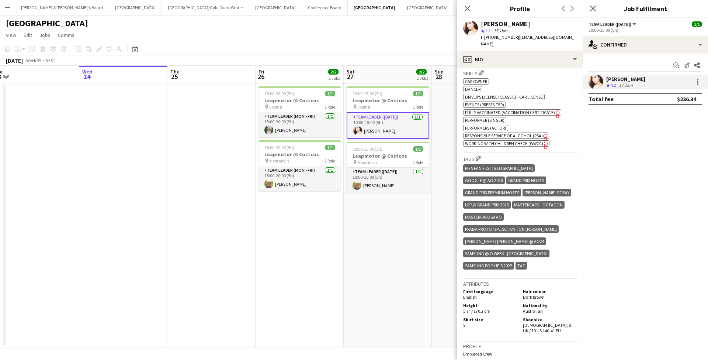
scroll to position [266, 0]
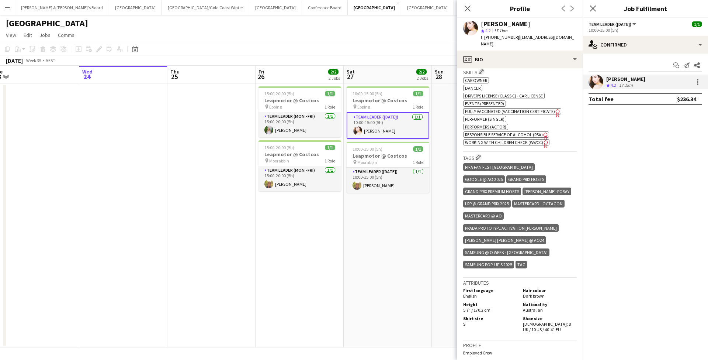
click at [401, 259] on app-date-cell "10:00-15:00 (5h) 1/1 Leapmotor @ Costcos pin Epping 1 Role Team Leader ([DATE])…" at bounding box center [388, 215] width 88 height 264
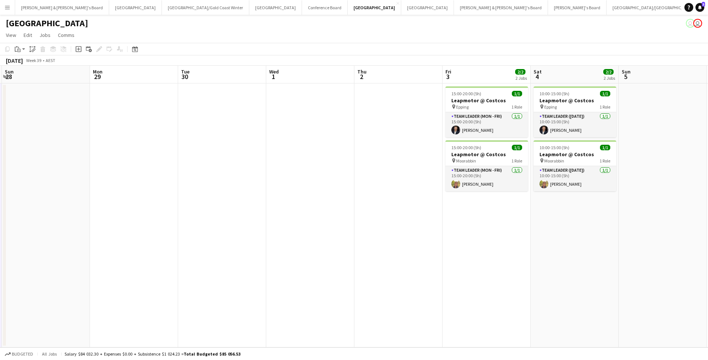
scroll to position [0, 265]
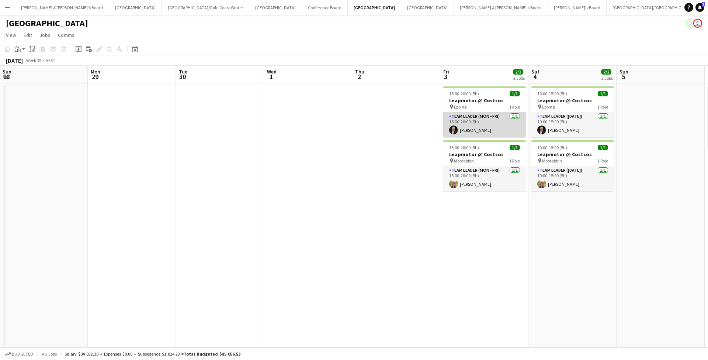
click at [486, 128] on app-card-role "Team Leader (Mon - Fri) [DATE] 15:00-20:00 (5h) [PERSON_NAME]" at bounding box center [484, 124] width 83 height 25
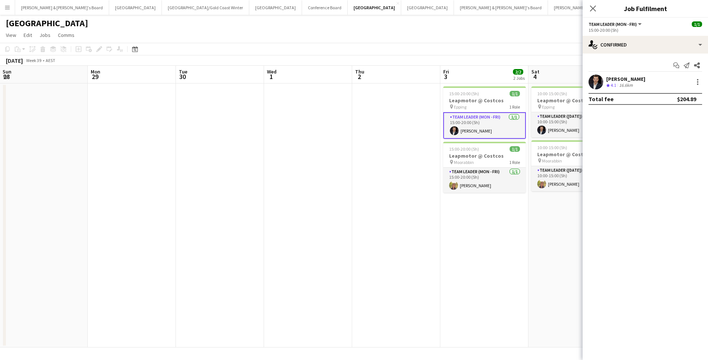
click at [618, 80] on div "[PERSON_NAME]" at bounding box center [625, 79] width 39 height 7
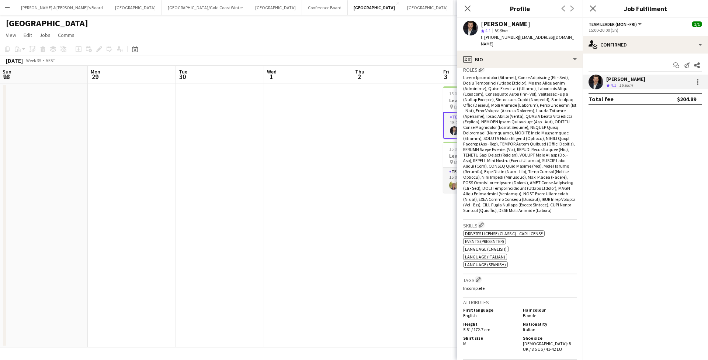
scroll to position [283, 0]
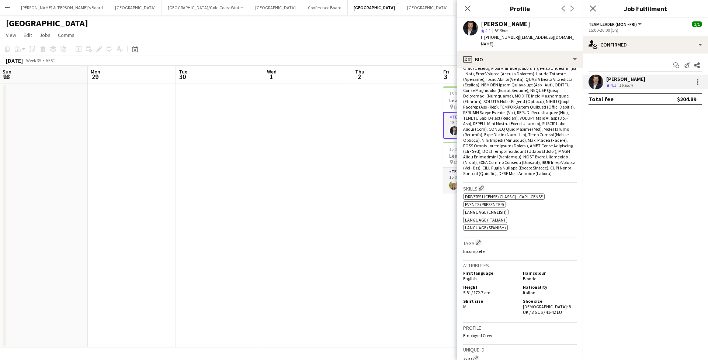
click at [416, 291] on app-date-cell at bounding box center [396, 215] width 88 height 264
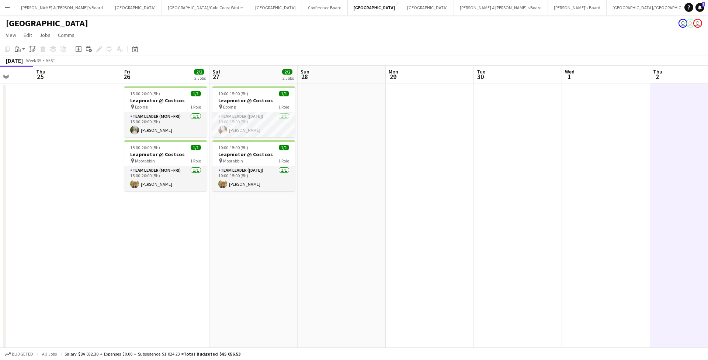
scroll to position [0, 230]
click at [167, 127] on app-card-role "Team Leader (Mon - Fri) [DATE] 15:00-20:00 (5h) [PERSON_NAME]" at bounding box center [166, 124] width 83 height 25
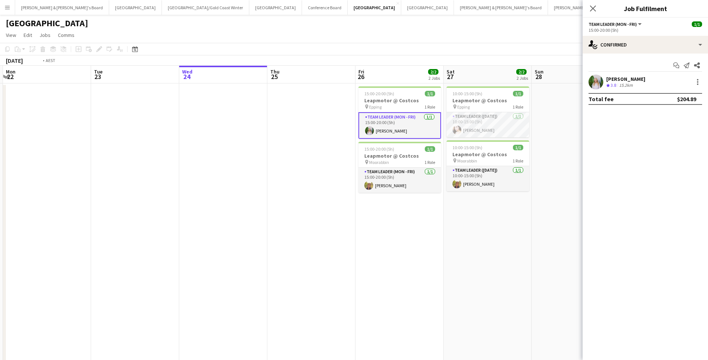
scroll to position [0, 362]
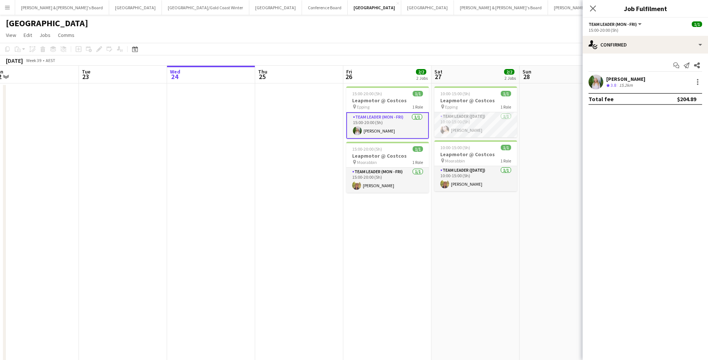
click at [399, 123] on app-card-role "Team Leader (Mon - Fri) [DATE] 15:00-20:00 (5h) [PERSON_NAME]" at bounding box center [387, 125] width 83 height 27
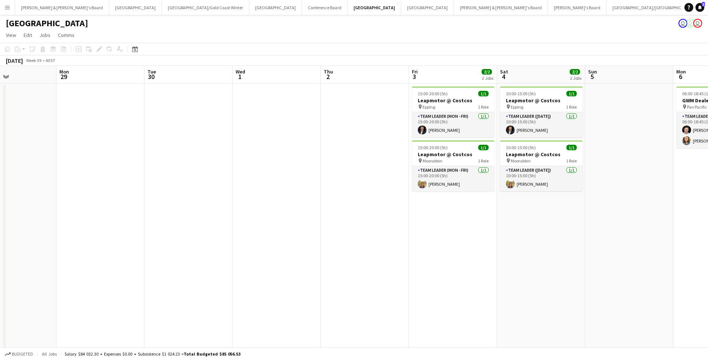
scroll to position [0, 201]
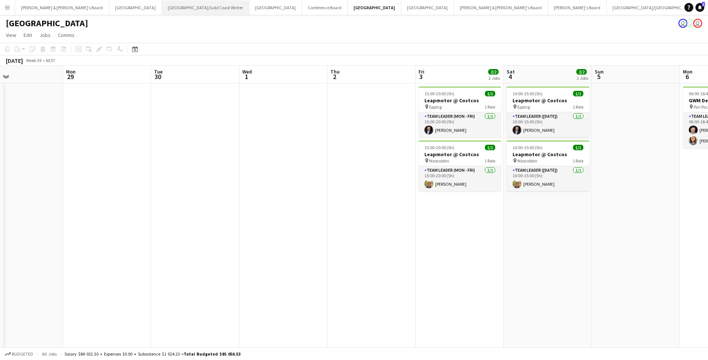
click at [162, 10] on button "[GEOGRAPHIC_DATA]/[GEOGRAPHIC_DATA] Winter Close" at bounding box center [205, 7] width 87 height 14
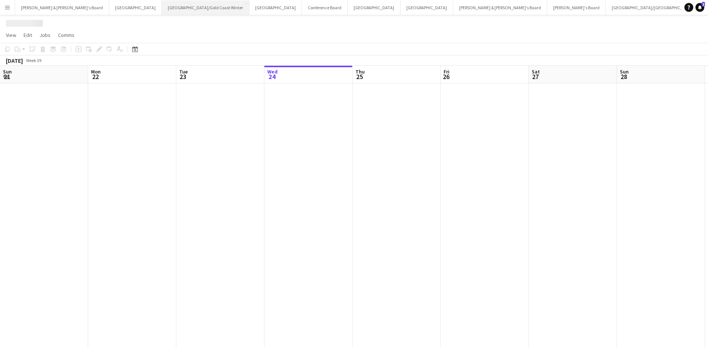
click at [162, 10] on button "[GEOGRAPHIC_DATA]/[GEOGRAPHIC_DATA] Winter Close" at bounding box center [205, 7] width 87 height 14
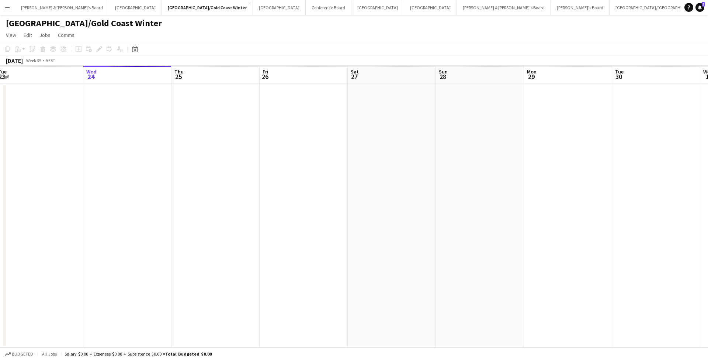
scroll to position [0, 358]
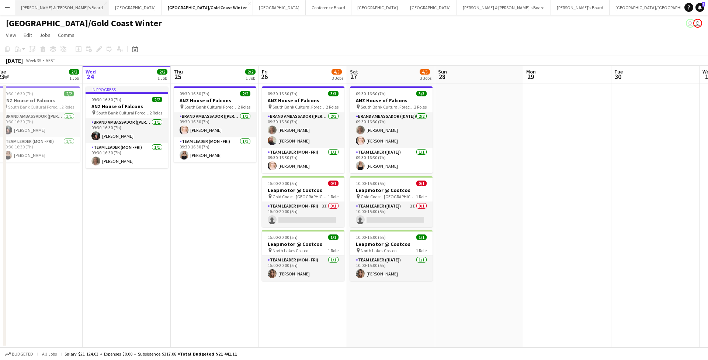
click at [49, 6] on button "[PERSON_NAME] & [PERSON_NAME]'s Board Close" at bounding box center [62, 7] width 94 height 14
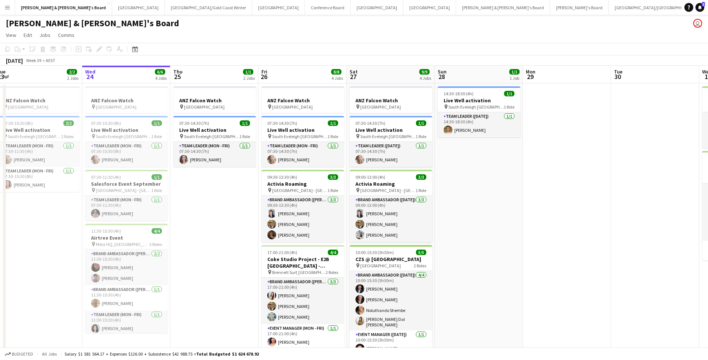
scroll to position [0, 177]
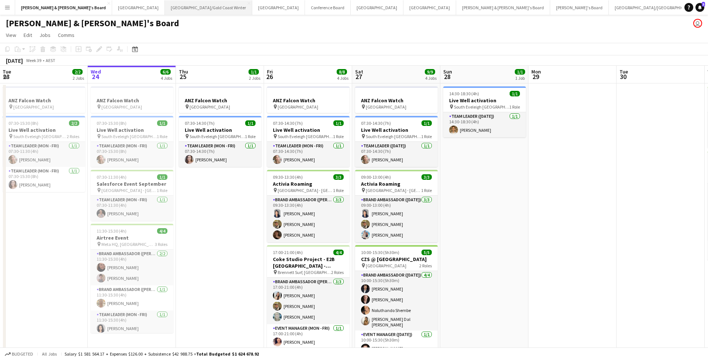
click at [165, 10] on button "[GEOGRAPHIC_DATA]/[GEOGRAPHIC_DATA] Winter Close" at bounding box center [208, 7] width 87 height 14
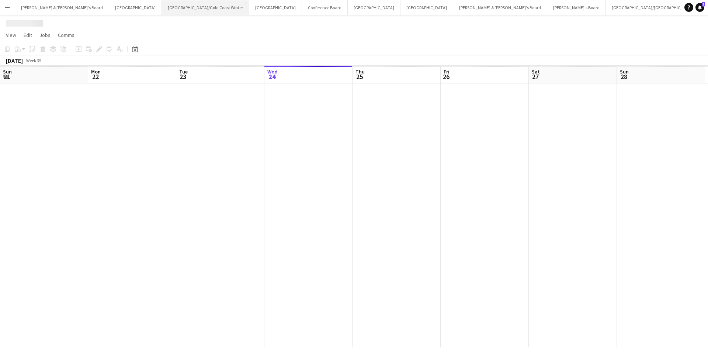
scroll to position [0, 176]
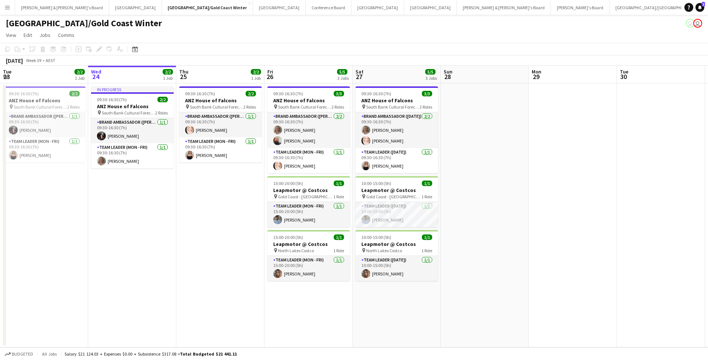
click at [550, 252] on app-date-cell at bounding box center [573, 215] width 88 height 264
